Goal: Check status: Check status

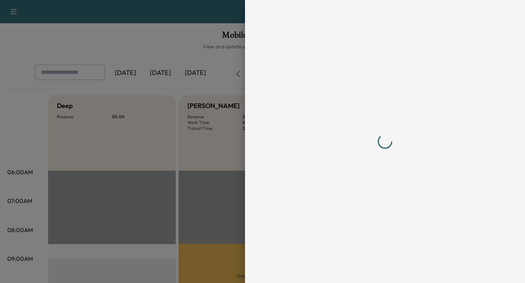
scroll to position [172, 0]
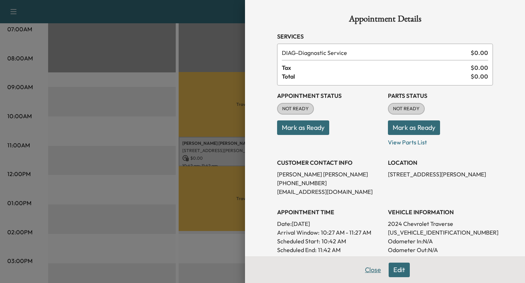
click at [379, 270] on button "Close" at bounding box center [373, 270] width 26 height 15
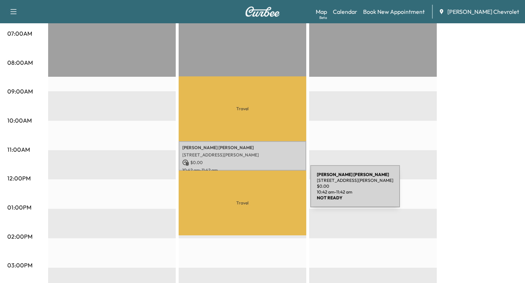
scroll to position [175, 0]
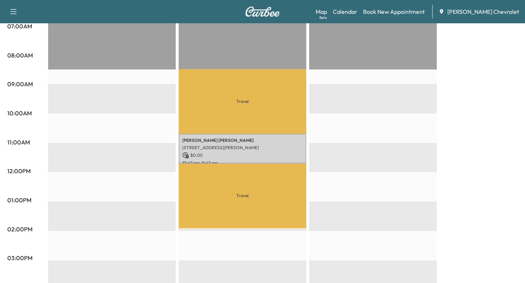
click at [242, 196] on p "Travel" at bounding box center [243, 196] width 128 height 65
click at [243, 87] on p "Travel" at bounding box center [243, 101] width 128 height 65
drag, startPoint x: 243, startPoint y: 111, endPoint x: 243, endPoint y: 106, distance: 5.1
click at [243, 111] on p "Travel" at bounding box center [243, 101] width 128 height 65
click at [243, 106] on p "Travel" at bounding box center [243, 101] width 128 height 65
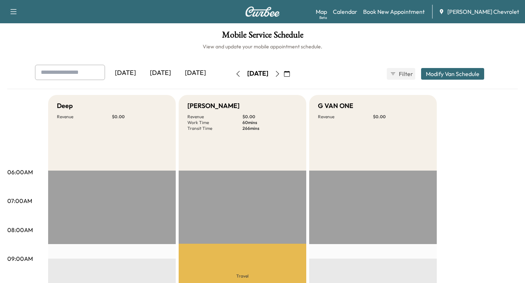
scroll to position [28, 0]
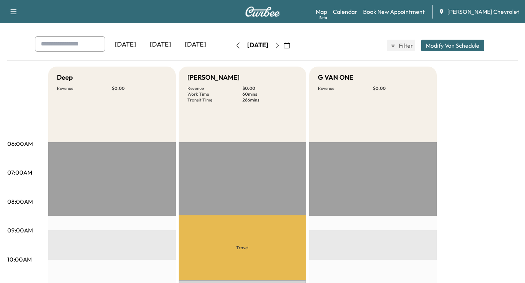
click at [252, 98] on p "266 mins" at bounding box center [269, 100] width 55 height 6
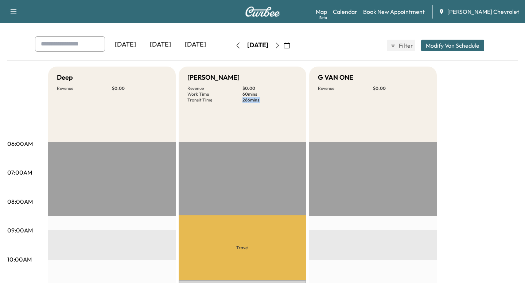
click at [246, 91] on p "60 mins" at bounding box center [269, 94] width 55 height 6
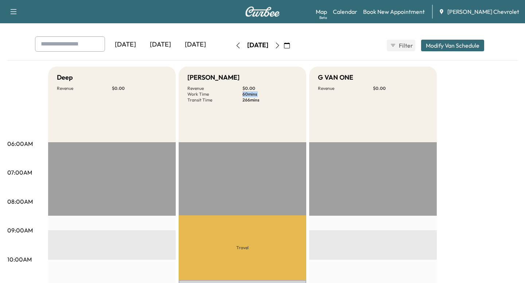
click at [246, 91] on p "60 mins" at bounding box center [269, 94] width 55 height 6
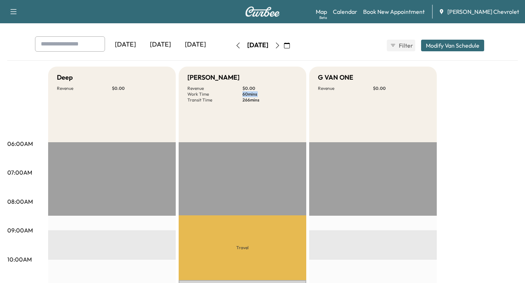
click at [246, 91] on p "60 mins" at bounding box center [269, 94] width 55 height 6
click at [251, 88] on p "$ 0.00" at bounding box center [269, 89] width 55 height 6
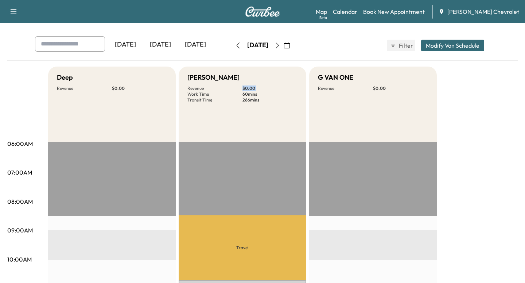
click at [248, 95] on p "60 mins" at bounding box center [269, 94] width 55 height 6
click at [250, 102] on p "266 mins" at bounding box center [269, 100] width 55 height 6
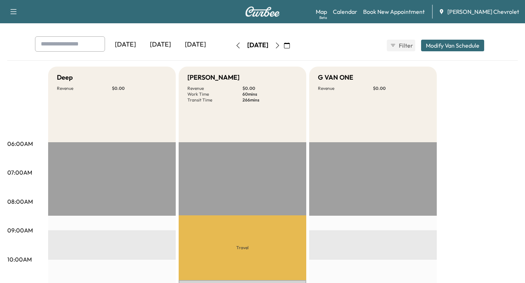
click at [250, 102] on p "266 mins" at bounding box center [269, 100] width 55 height 6
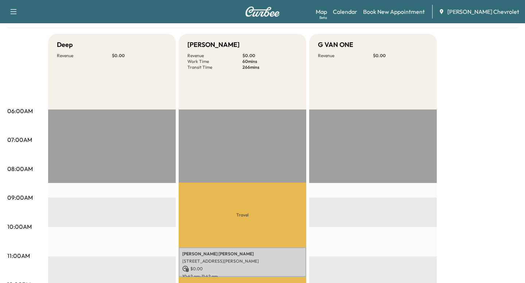
scroll to position [77, 0]
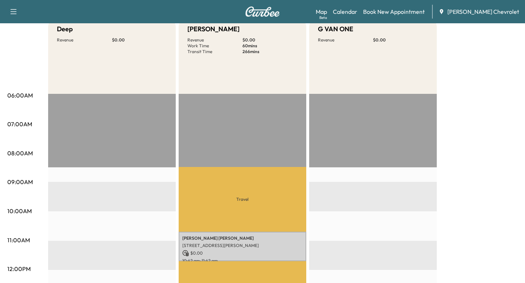
click at [246, 201] on p "Travel" at bounding box center [243, 199] width 128 height 65
click at [250, 206] on p "Travel" at bounding box center [243, 199] width 128 height 65
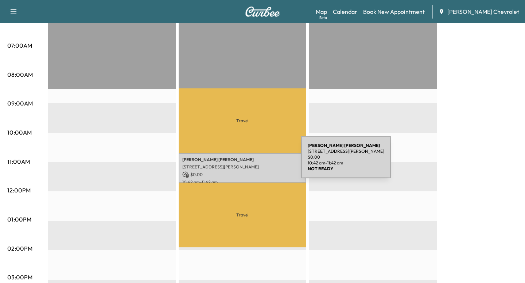
click at [246, 162] on p "[PERSON_NAME]" at bounding box center [242, 160] width 120 height 6
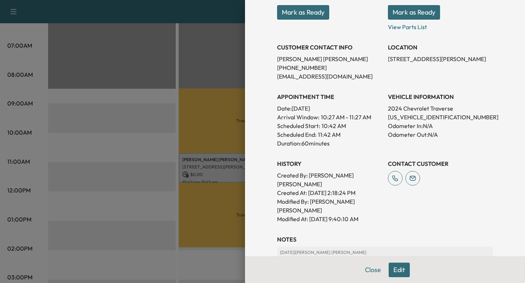
scroll to position [117, 0]
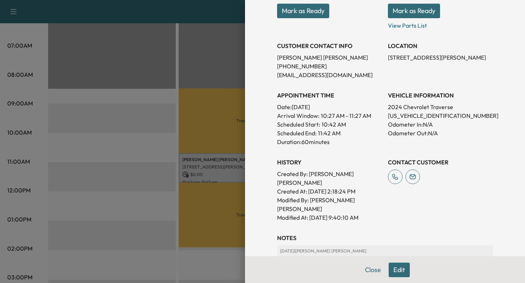
click at [281, 162] on h3 "History" at bounding box center [329, 162] width 105 height 9
click at [293, 162] on h3 "History" at bounding box center [329, 162] width 105 height 9
click at [298, 167] on div "History Created By : [PERSON_NAME] [PERSON_NAME] Created At : [DATE] 2:18:24 PM…" at bounding box center [329, 187] width 105 height 70
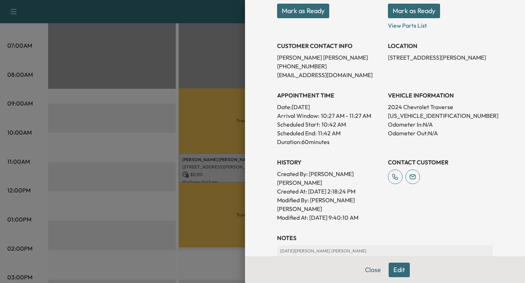
click at [300, 164] on h3 "History" at bounding box center [329, 162] width 105 height 9
click at [299, 166] on h3 "History" at bounding box center [329, 162] width 105 height 9
click at [301, 165] on h3 "History" at bounding box center [329, 162] width 105 height 9
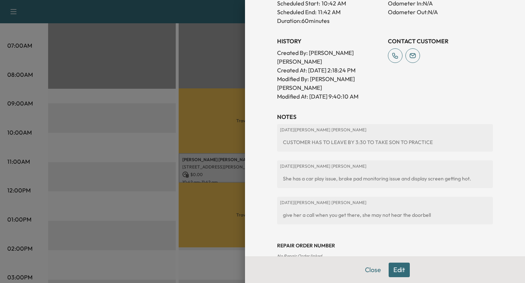
click at [323, 236] on div "Repair Order number No Repair Order linked" at bounding box center [385, 245] width 216 height 29
drag, startPoint x: 323, startPoint y: 238, endPoint x: 274, endPoint y: 239, distance: 49.2
click at [274, 239] on div "Appointment Details Services DIAG - Diagnostic Service $ 0.00 Tax $ 0.00 Total …" at bounding box center [384, 18] width 233 height 513
click at [284, 254] on span "No Repair Order linked" at bounding box center [299, 256] width 45 height 5
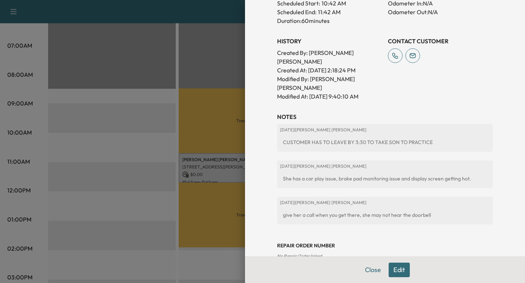
click at [301, 254] on span "No Repair Order linked" at bounding box center [299, 256] width 45 height 5
click at [313, 254] on span "No Repair Order linked" at bounding box center [299, 256] width 45 height 5
click at [317, 254] on span "No Repair Order linked" at bounding box center [299, 256] width 45 height 5
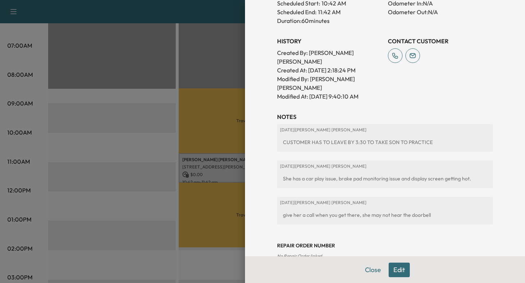
drag, startPoint x: 324, startPoint y: 241, endPoint x: 271, endPoint y: 240, distance: 53.6
click at [271, 241] on div "Appointment Details Services DIAG - Diagnostic Service $ 0.00 Tax $ 0.00 Total …" at bounding box center [384, 18] width 233 height 513
click at [311, 254] on span "No Repair Order linked" at bounding box center [299, 256] width 45 height 5
click at [319, 254] on span "No Repair Order linked" at bounding box center [299, 256] width 45 height 5
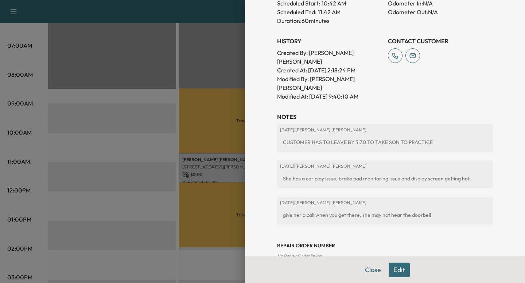
click at [325, 241] on div "Repair Order number No Repair Order linked" at bounding box center [385, 245] width 216 height 29
click at [327, 241] on div "Repair Order number No Repair Order linked" at bounding box center [385, 245] width 216 height 29
click at [264, 240] on div "Appointment Details Services DIAG - Diagnostic Service $ 0.00 Tax $ 0.00 Total …" at bounding box center [385, 141] width 280 height 283
click at [235, 242] on div at bounding box center [262, 141] width 525 height 283
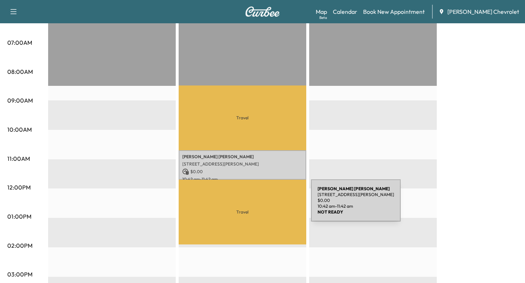
scroll to position [159, 0]
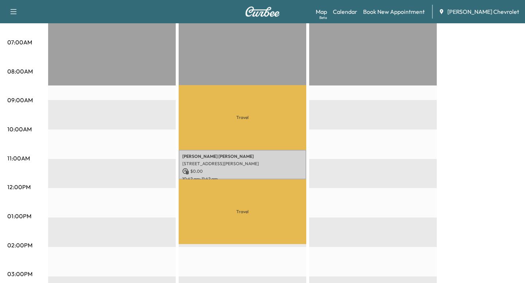
click at [248, 212] on p "Travel" at bounding box center [243, 212] width 128 height 65
click at [242, 212] on p "Travel" at bounding box center [243, 212] width 128 height 65
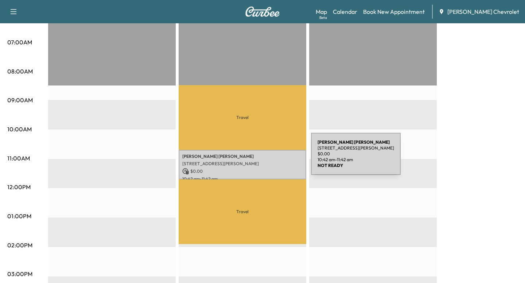
click at [256, 158] on p "[PERSON_NAME]" at bounding box center [242, 157] width 120 height 6
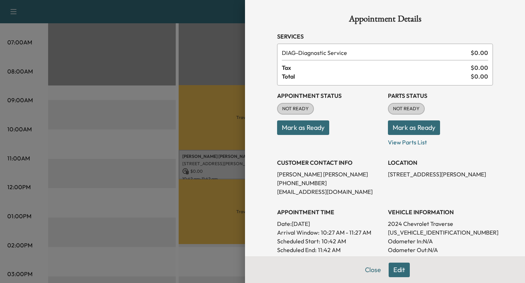
click at [192, 166] on div at bounding box center [262, 141] width 525 height 283
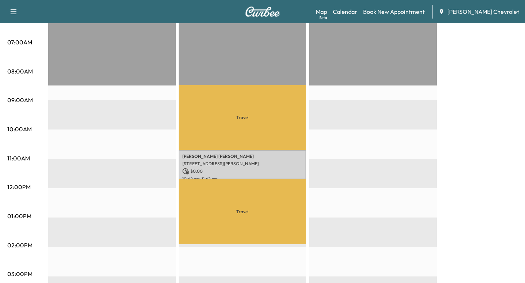
click at [247, 127] on p "Travel" at bounding box center [243, 117] width 128 height 65
click at [245, 116] on p "Travel" at bounding box center [243, 117] width 128 height 65
click at [246, 130] on p "Travel" at bounding box center [243, 117] width 128 height 65
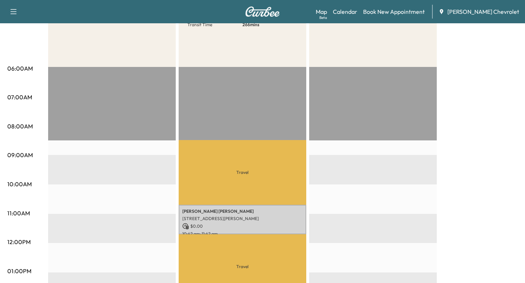
scroll to position [0, 0]
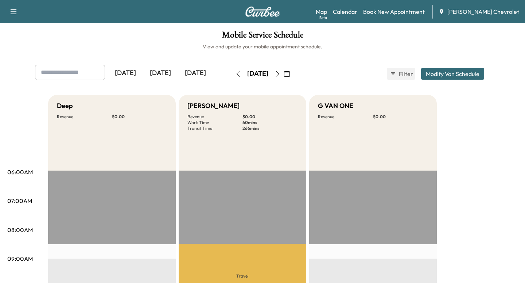
click at [249, 121] on p "60 mins" at bounding box center [269, 123] width 55 height 6
click at [249, 129] on p "266 mins" at bounding box center [269, 129] width 55 height 6
click at [249, 126] on p "266 mins" at bounding box center [269, 129] width 55 height 6
click at [250, 126] on p "266 mins" at bounding box center [269, 129] width 55 height 6
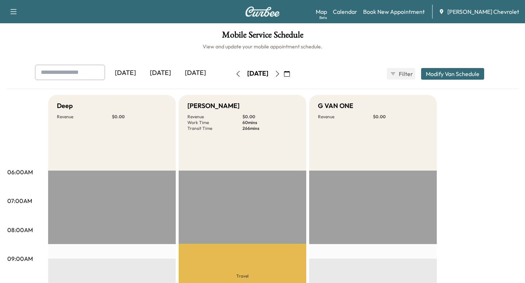
click at [245, 123] on p "60 mins" at bounding box center [269, 123] width 55 height 6
click at [254, 126] on p "266 mins" at bounding box center [269, 129] width 55 height 6
click at [254, 128] on p "266 mins" at bounding box center [269, 129] width 55 height 6
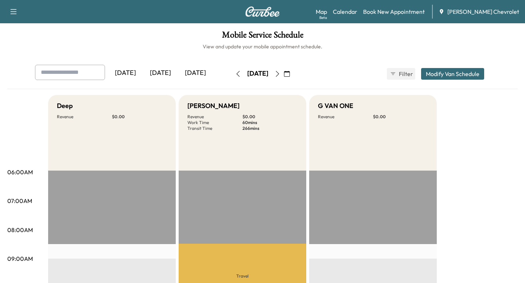
click at [254, 128] on p "266 mins" at bounding box center [269, 129] width 55 height 6
click at [247, 128] on p "266 mins" at bounding box center [269, 129] width 55 height 6
click at [248, 128] on p "266 mins" at bounding box center [269, 129] width 55 height 6
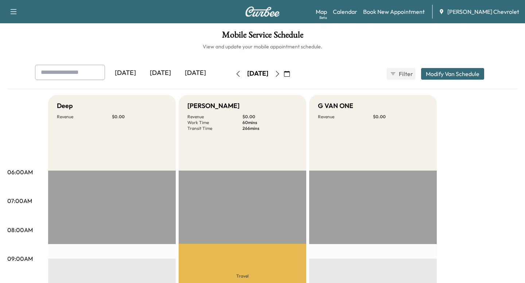
click at [250, 136] on div "[PERSON_NAME] Revenue $ 0.00 Work Time 60 mins Transit Time 266 mins" at bounding box center [243, 133] width 128 height 76
click at [249, 116] on p "$ 0.00" at bounding box center [269, 117] width 55 height 6
click at [249, 128] on p "266 mins" at bounding box center [269, 129] width 55 height 6
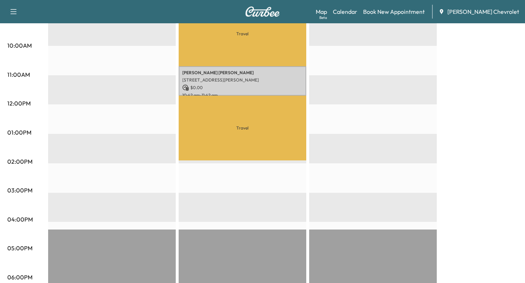
scroll to position [365, 0]
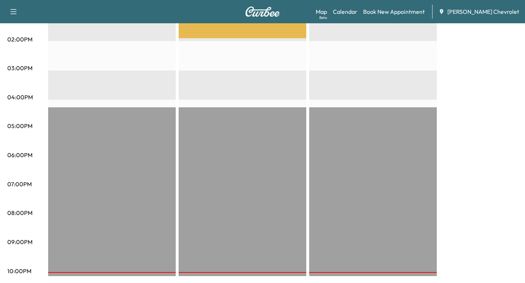
drag, startPoint x: 275, startPoint y: 273, endPoint x: 274, endPoint y: 232, distance: 41.2
click at [274, 232] on div "Travel [PERSON_NAME] [STREET_ADDRESS][PERSON_NAME] $ 0.00 10:42 am - 11:42 am T…" at bounding box center [243, 41] width 128 height 471
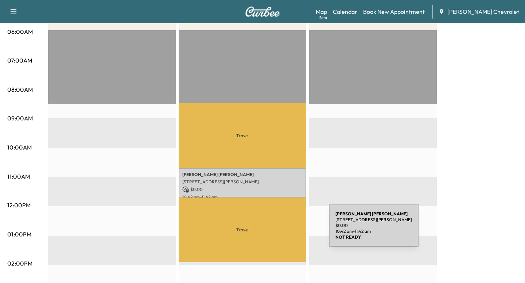
scroll to position [145, 0]
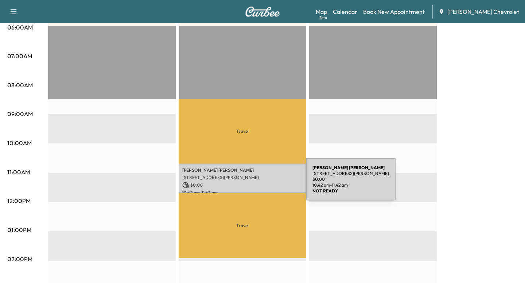
click at [251, 184] on p "$ 0.00" at bounding box center [242, 185] width 120 height 7
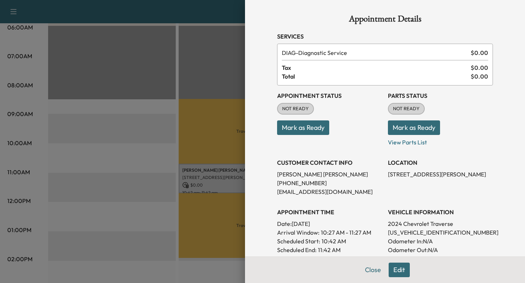
click at [209, 240] on div at bounding box center [262, 141] width 525 height 283
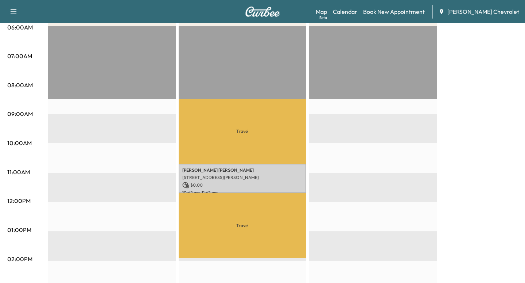
click at [230, 206] on p "Travel" at bounding box center [243, 225] width 128 height 65
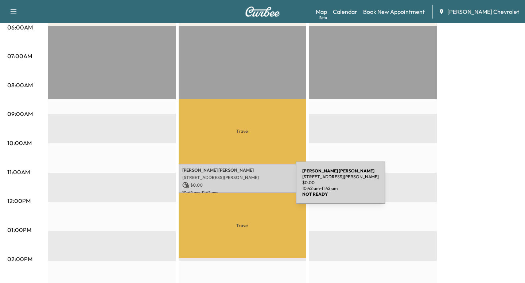
click at [241, 187] on p "$ 0.00" at bounding box center [242, 185] width 120 height 7
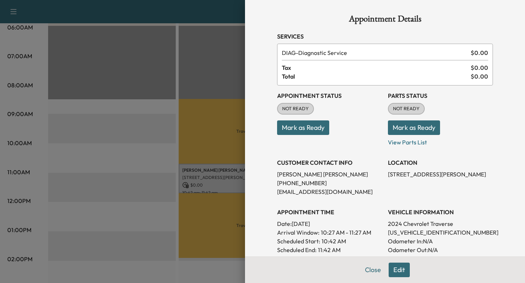
click at [207, 224] on div at bounding box center [262, 141] width 525 height 283
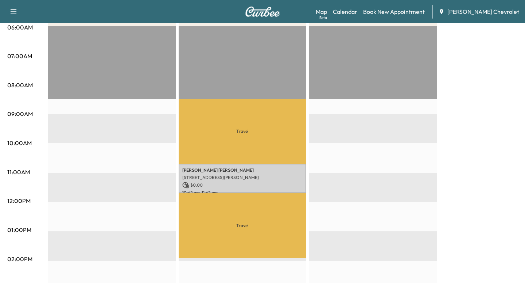
click at [224, 193] on p "Travel" at bounding box center [243, 225] width 128 height 65
click at [185, 219] on p "Travel" at bounding box center [243, 225] width 128 height 65
click at [213, 169] on p "[PERSON_NAME]" at bounding box center [242, 171] width 120 height 6
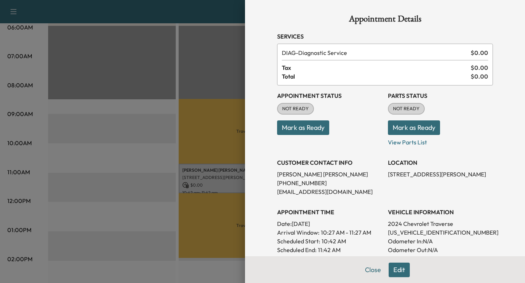
click at [189, 192] on div at bounding box center [262, 141] width 525 height 283
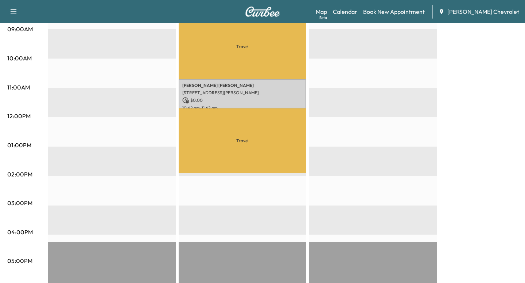
scroll to position [238, 0]
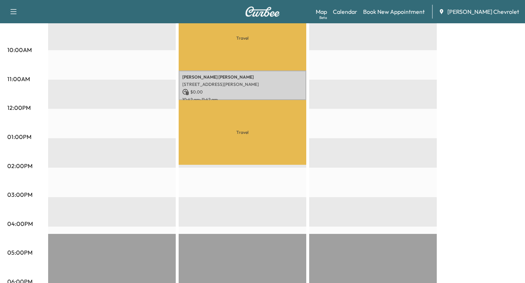
click at [244, 112] on p "Travel" at bounding box center [243, 132] width 128 height 65
click at [243, 129] on p "Travel" at bounding box center [243, 132] width 128 height 65
click at [243, 138] on p "Travel" at bounding box center [243, 132] width 128 height 65
click at [244, 130] on p "Travel" at bounding box center [243, 132] width 128 height 65
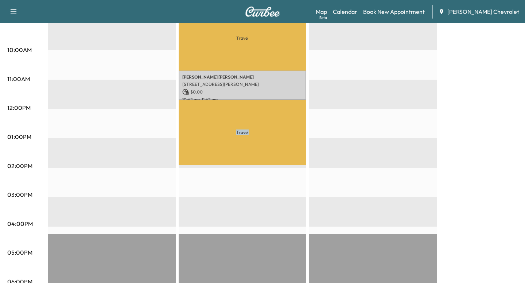
click at [244, 132] on p "Travel" at bounding box center [243, 132] width 128 height 65
click at [244, 129] on p "Travel" at bounding box center [243, 132] width 128 height 65
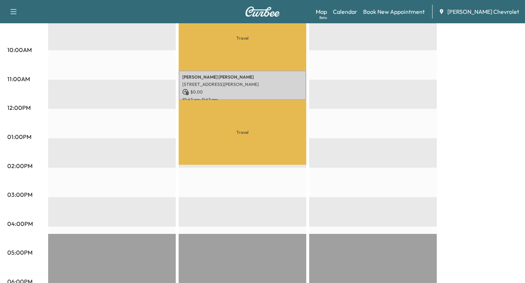
click at [244, 129] on p "Travel" at bounding box center [243, 132] width 128 height 65
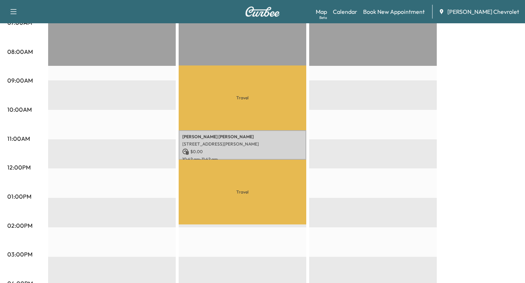
click at [244, 129] on p "Travel" at bounding box center [243, 98] width 128 height 65
click at [237, 88] on p "Travel" at bounding box center [243, 98] width 128 height 65
click at [238, 97] on p "Travel" at bounding box center [243, 98] width 128 height 65
click at [244, 99] on p "Travel" at bounding box center [243, 98] width 128 height 65
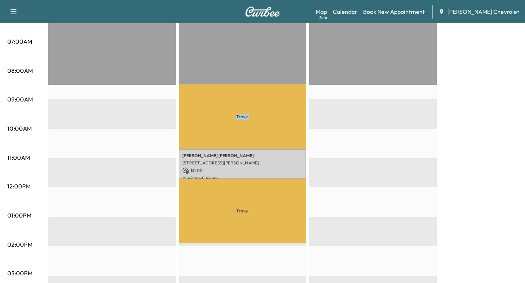
click at [244, 99] on p "Travel" at bounding box center [243, 117] width 128 height 65
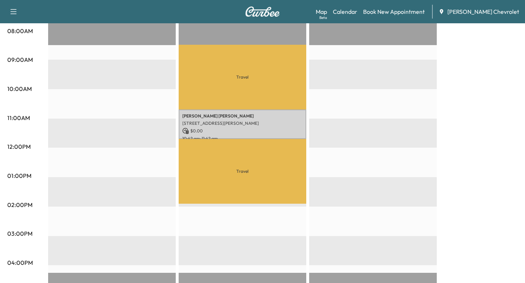
scroll to position [201, 0]
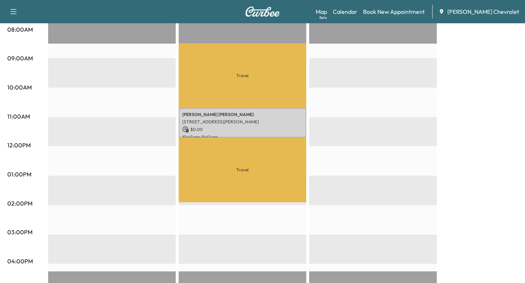
click at [238, 174] on p "Travel" at bounding box center [243, 170] width 128 height 65
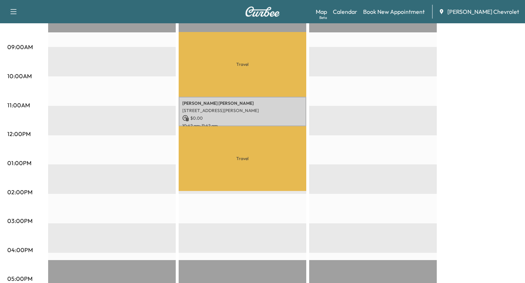
scroll to position [219, 0]
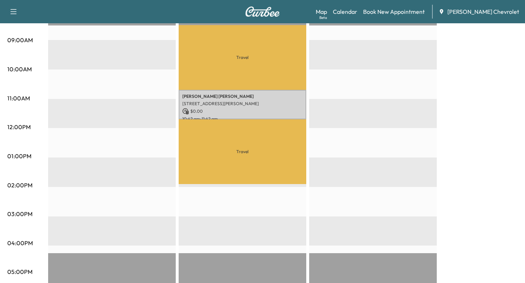
click at [246, 153] on p "Travel" at bounding box center [243, 151] width 128 height 65
click at [245, 154] on p "Travel" at bounding box center [243, 151] width 128 height 65
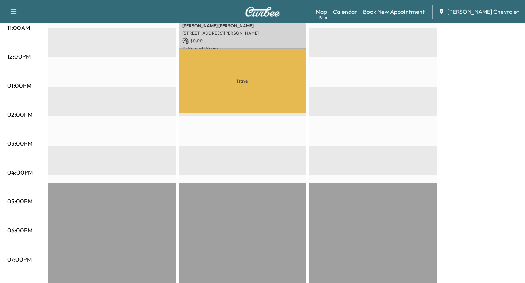
scroll to position [313, 0]
